Goal: Task Accomplishment & Management: Use online tool/utility

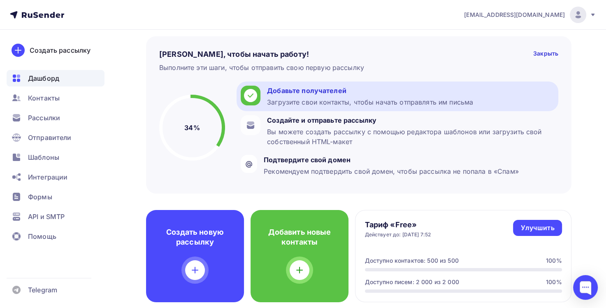
scroll to position [41, 0]
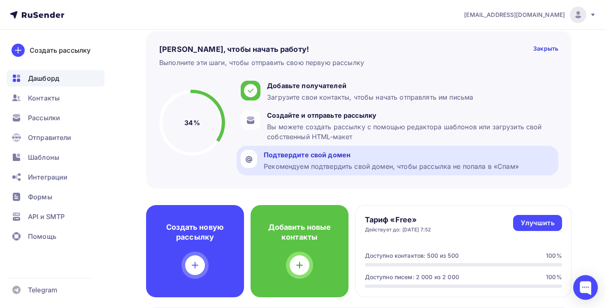
click at [275, 156] on div "Подтвердите свой домен" at bounding box center [391, 155] width 255 height 10
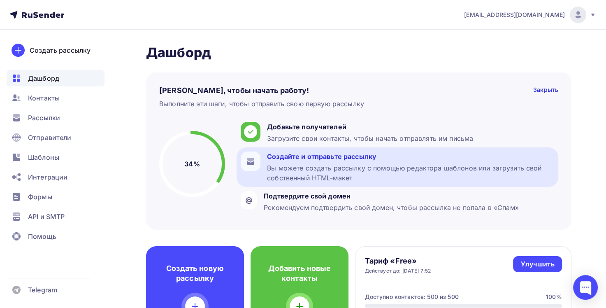
drag, startPoint x: 312, startPoint y: 155, endPoint x: 316, endPoint y: 159, distance: 6.1
click at [316, 159] on div "Создайте и отправьте рассылку" at bounding box center [410, 156] width 287 height 10
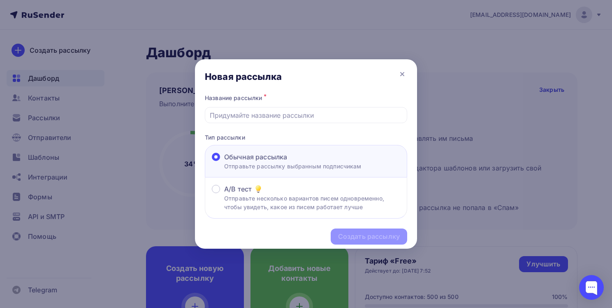
click at [244, 90] on div "Новая рассылка" at bounding box center [306, 75] width 222 height 33
click at [265, 108] on div at bounding box center [306, 115] width 202 height 16
click at [272, 115] on input "text" at bounding box center [306, 115] width 193 height 10
click at [311, 84] on div "Новая рассылка" at bounding box center [306, 75] width 222 height 33
click at [405, 72] on icon at bounding box center [402, 74] width 10 height 10
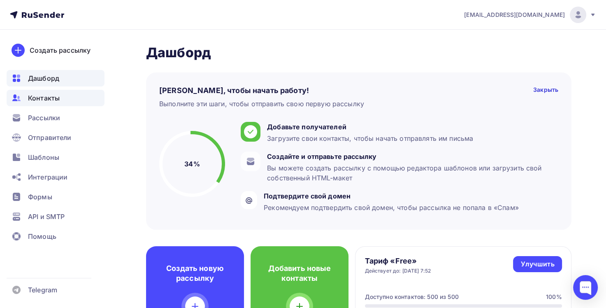
click at [51, 103] on div "Контакты" at bounding box center [56, 98] width 98 height 16
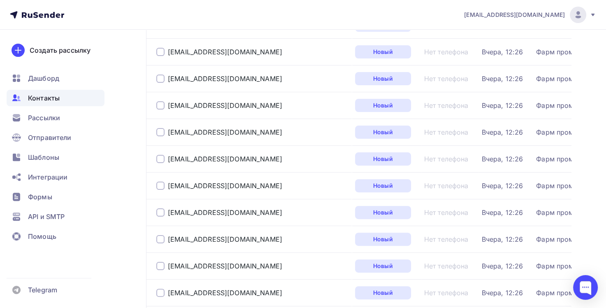
scroll to position [288, 0]
